Goal: Information Seeking & Learning: Find specific fact

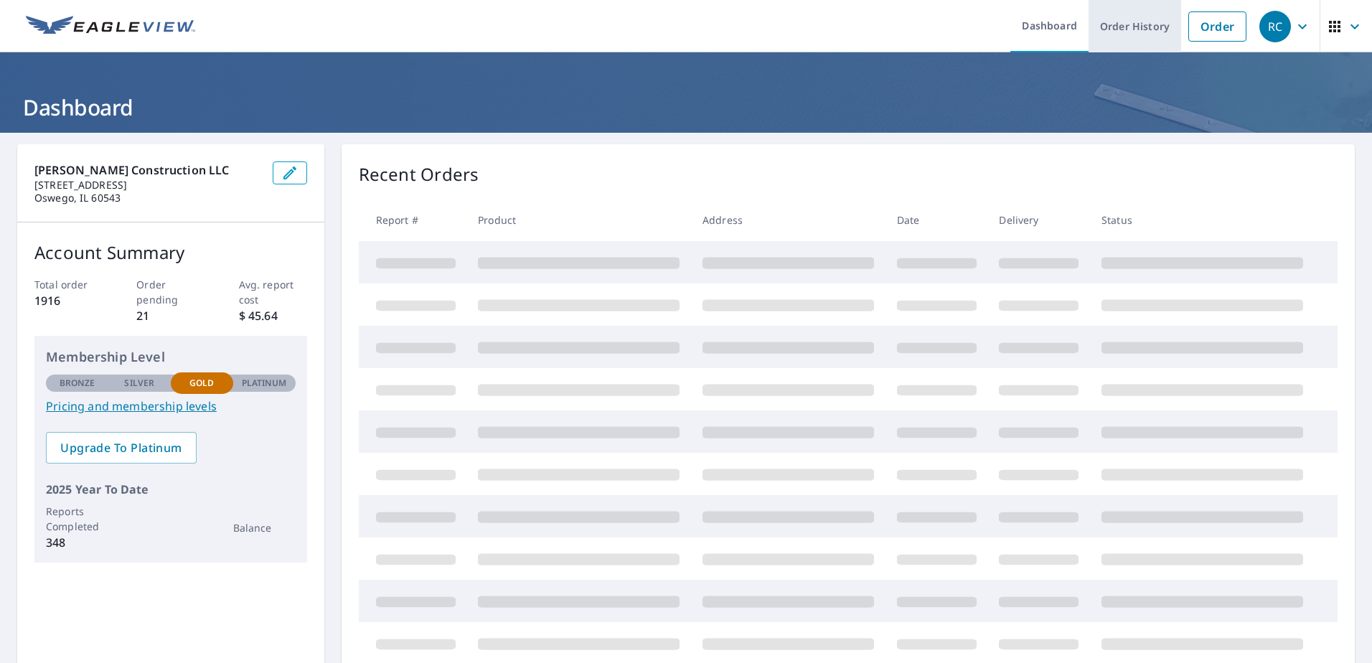
click at [1125, 29] on link "Order History" at bounding box center [1135, 26] width 93 height 52
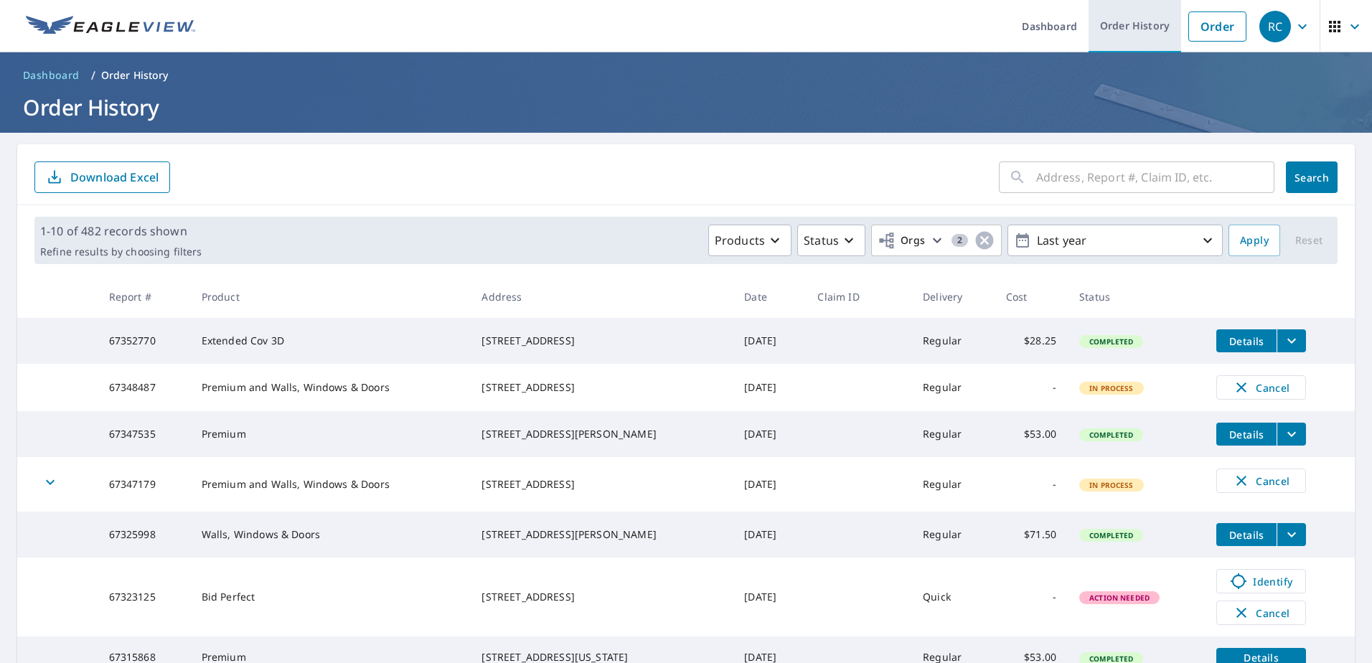
click at [1133, 29] on link "Order History" at bounding box center [1135, 26] width 93 height 52
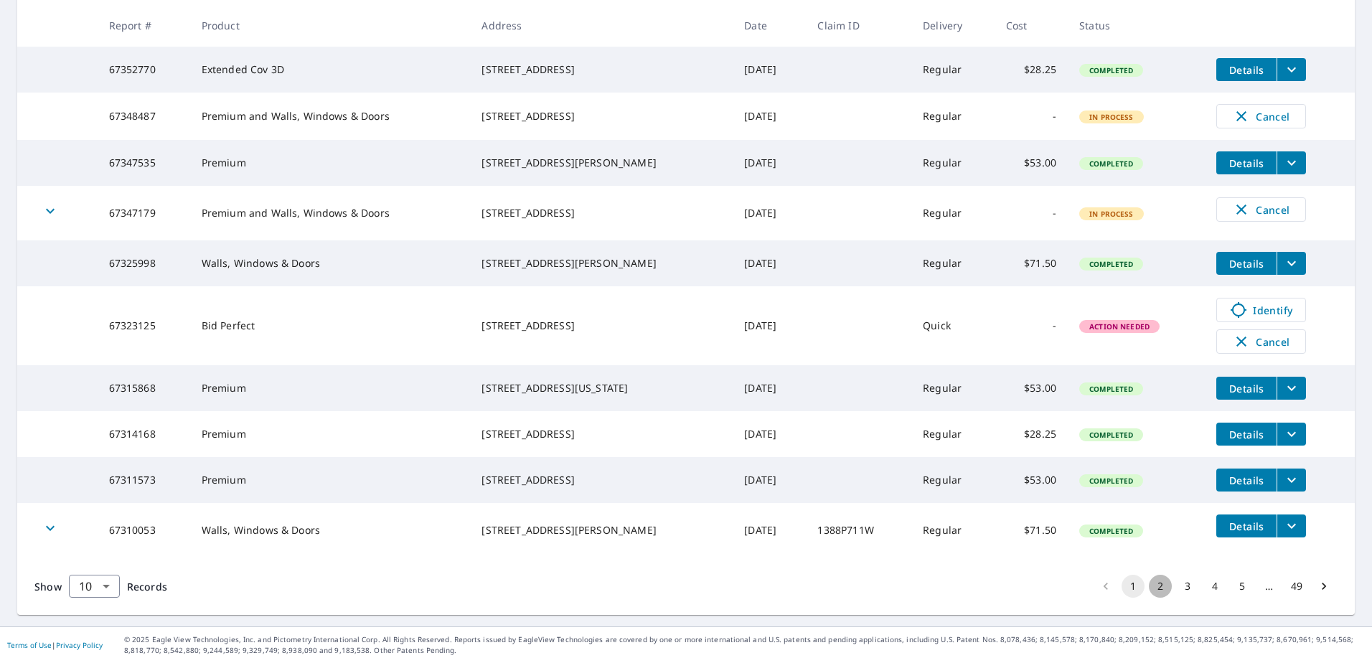
click at [1151, 598] on button "2" at bounding box center [1160, 586] width 23 height 23
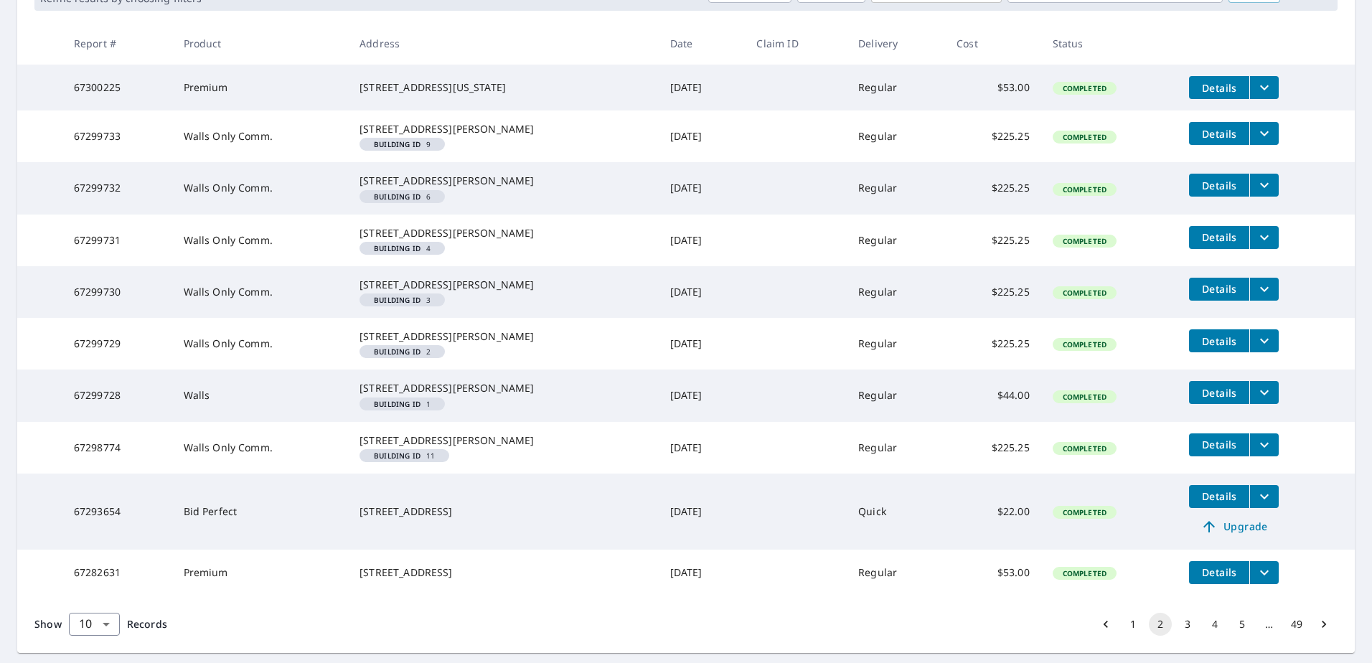
scroll to position [403, 0]
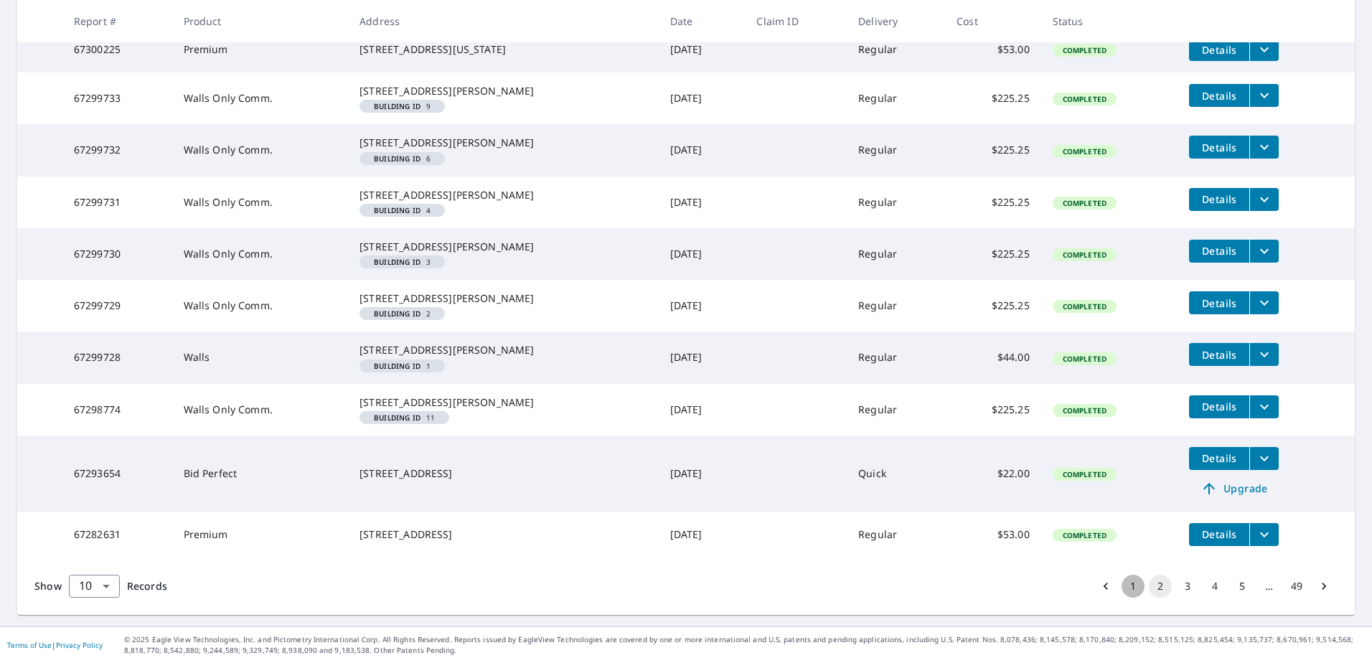
click at [1122, 594] on button "1" at bounding box center [1133, 586] width 23 height 23
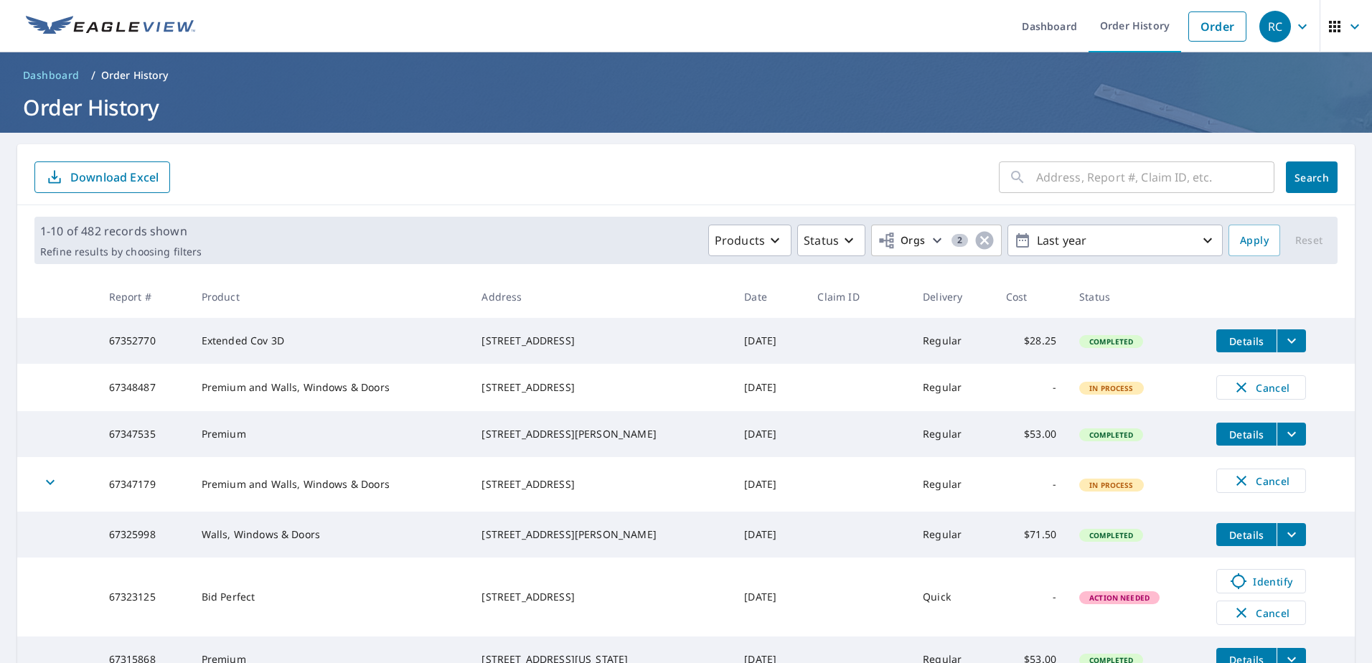
scroll to position [310, 0]
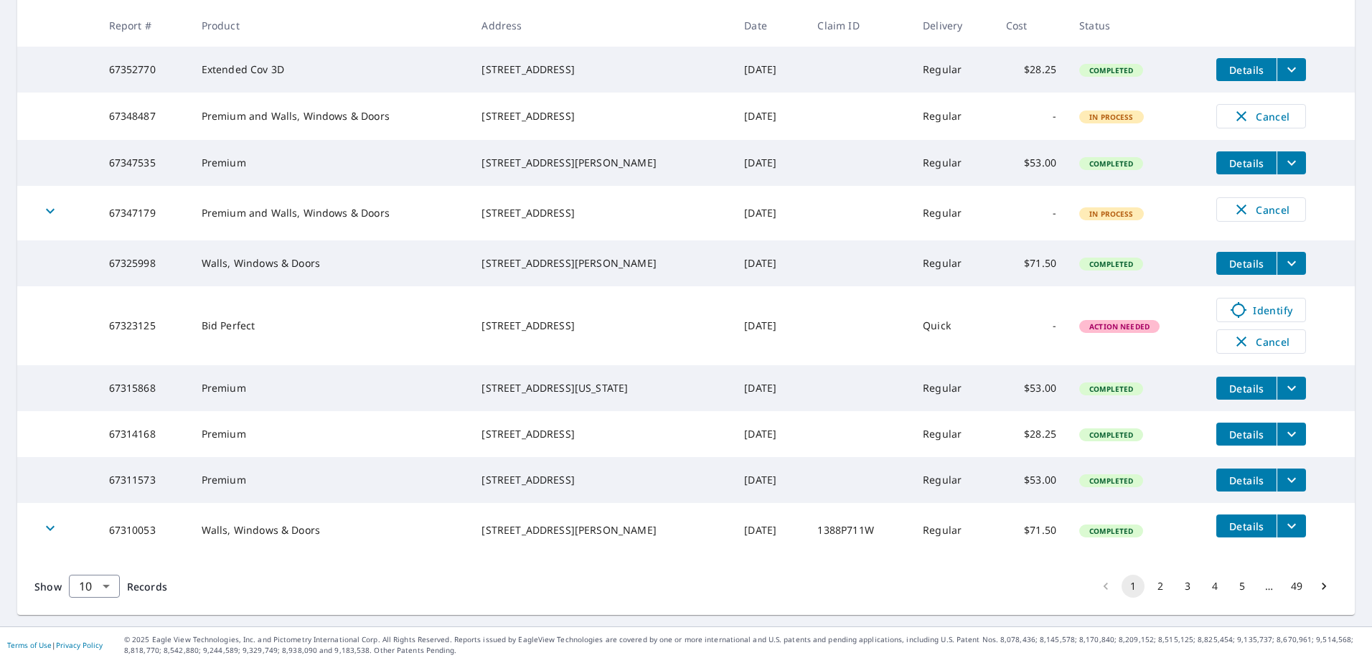
drag, startPoint x: 586, startPoint y: 491, endPoint x: 480, endPoint y: 472, distance: 107.9
click at [480, 472] on td "[STREET_ADDRESS]" at bounding box center [601, 480] width 263 height 46
drag, startPoint x: 480, startPoint y: 472, endPoint x: 522, endPoint y: 474, distance: 41.7
copy div "[STREET_ADDRESS]"
drag, startPoint x: 609, startPoint y: 542, endPoint x: 484, endPoint y: 522, distance: 126.5
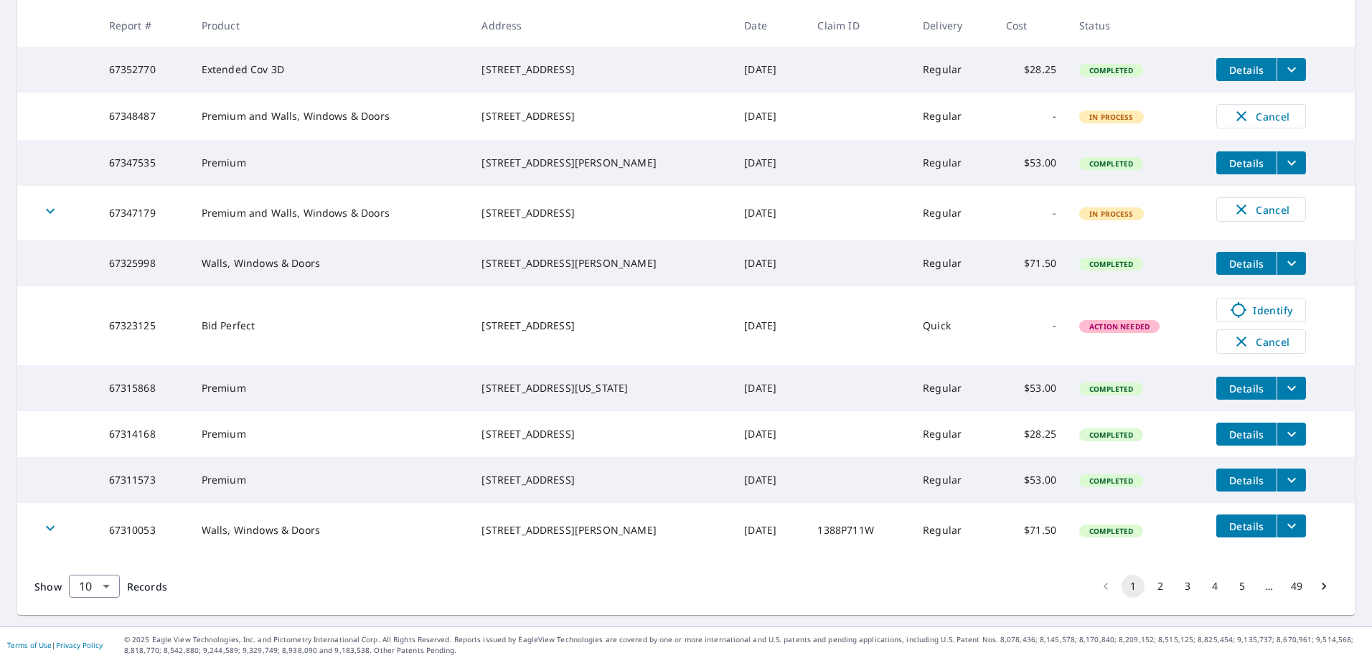
click at [484, 523] on div "[STREET_ADDRESS][PERSON_NAME]" at bounding box center [602, 530] width 240 height 14
copy div "[STREET_ADDRESS][PERSON_NAME]"
drag, startPoint x: 592, startPoint y: 492, endPoint x: 478, endPoint y: 472, distance: 116.0
click at [478, 472] on td "[STREET_ADDRESS]" at bounding box center [601, 480] width 263 height 46
drag, startPoint x: 478, startPoint y: 472, endPoint x: 507, endPoint y: 474, distance: 28.9
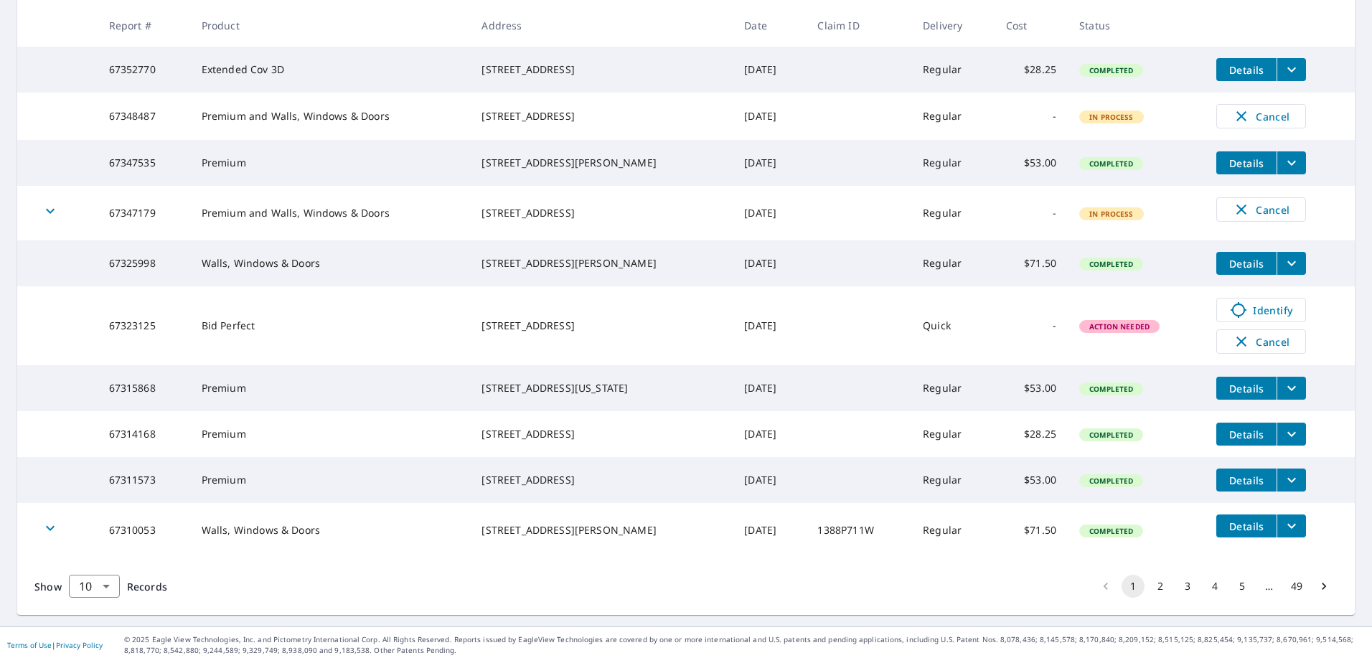
copy div "[STREET_ADDRESS]"
drag, startPoint x: 595, startPoint y: 375, endPoint x: 468, endPoint y: 368, distance: 127.2
click at [468, 368] on tr "67315868 Premium [STREET_ADDRESS][US_STATE] [DATE] Regular $53.00 Completed Det…" at bounding box center [686, 388] width 1338 height 46
drag, startPoint x: 468, startPoint y: 368, endPoint x: 520, endPoint y: 375, distance: 52.1
copy tr "[STREET_ADDRESS][US_STATE]"
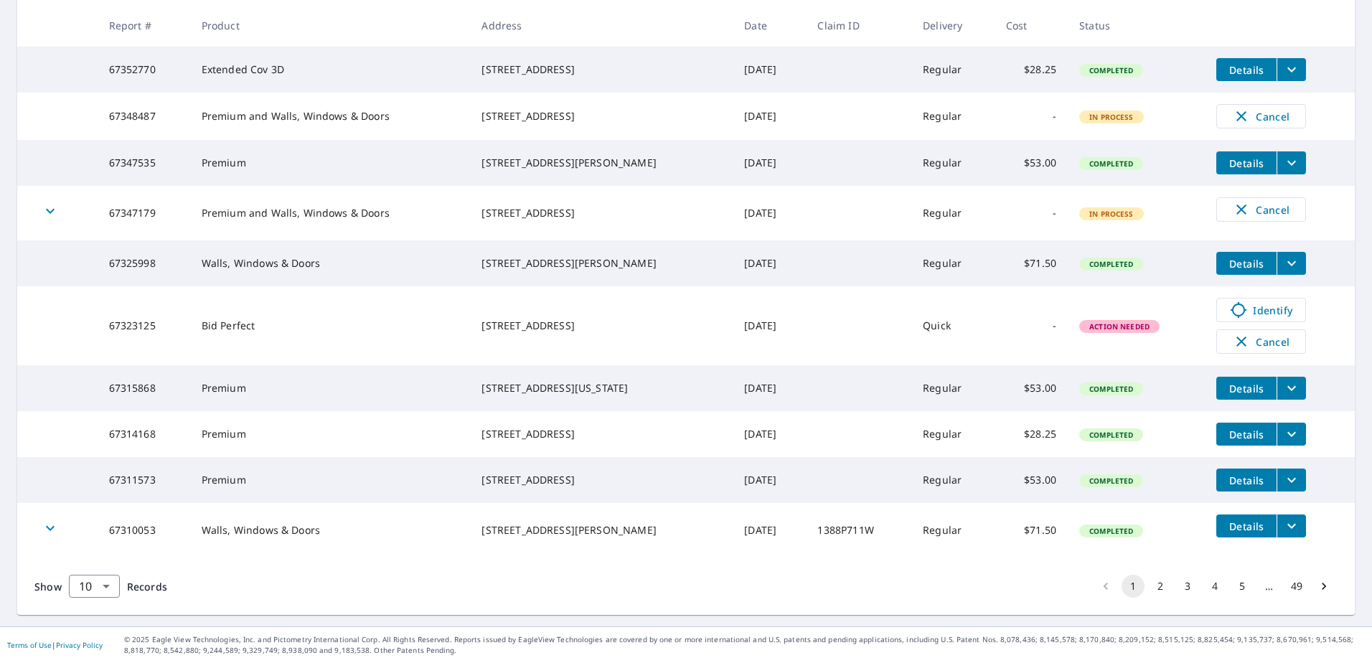
drag, startPoint x: 582, startPoint y: 443, endPoint x: 455, endPoint y: 434, distance: 127.4
click at [455, 434] on tr "67314168 Premium [STREET_ADDRESS] [DATE] Regular $28.25 Completed Details" at bounding box center [686, 434] width 1338 height 46
drag, startPoint x: 455, startPoint y: 434, endPoint x: 532, endPoint y: 437, distance: 76.9
copy tr "[STREET_ADDRESS]"
